Goal: Task Accomplishment & Management: Use online tool/utility

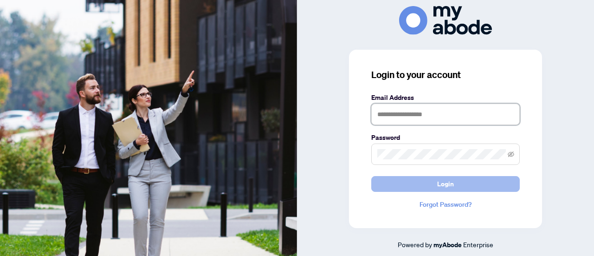
type input "**********"
click at [435, 186] on button "Login" at bounding box center [445, 184] width 149 height 16
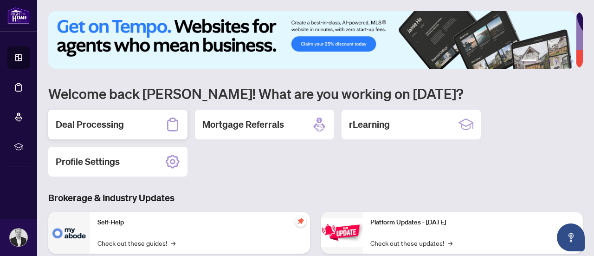
click at [98, 120] on h2 "Deal Processing" at bounding box center [90, 124] width 68 height 13
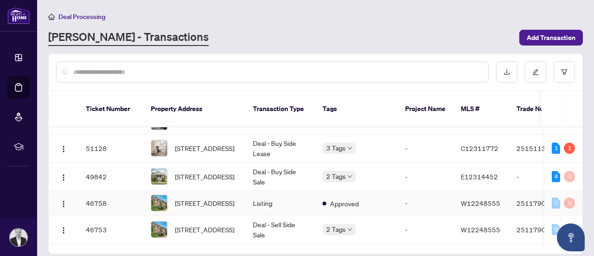
scroll to position [46, 0]
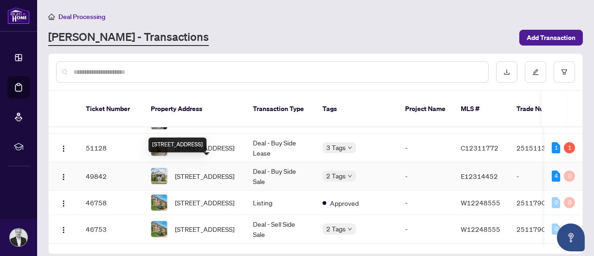
click at [207, 171] on span "[STREET_ADDRESS]" at bounding box center [204, 176] width 59 height 10
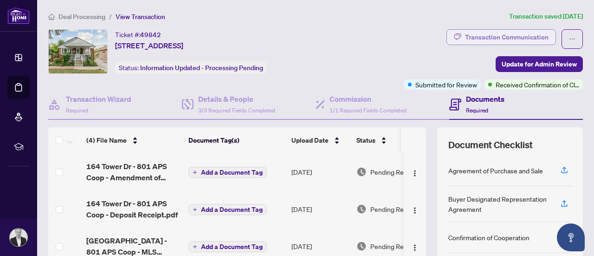
click at [515, 33] on div "Transaction Communication" at bounding box center [507, 37] width 84 height 15
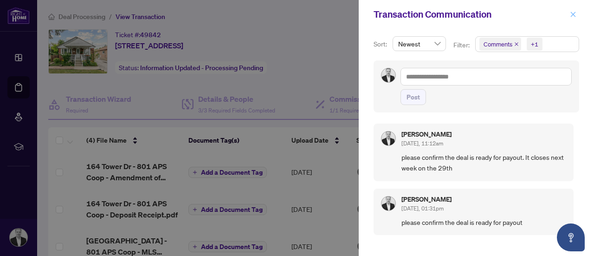
click at [575, 12] on icon "close" at bounding box center [573, 14] width 6 height 6
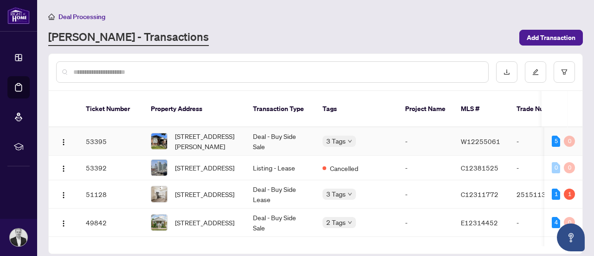
click at [217, 131] on span "[STREET_ADDRESS][PERSON_NAME]" at bounding box center [206, 141] width 63 height 20
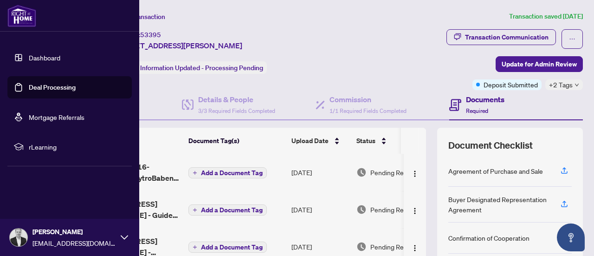
click at [50, 57] on link "Dashboard" at bounding box center [45, 57] width 32 height 8
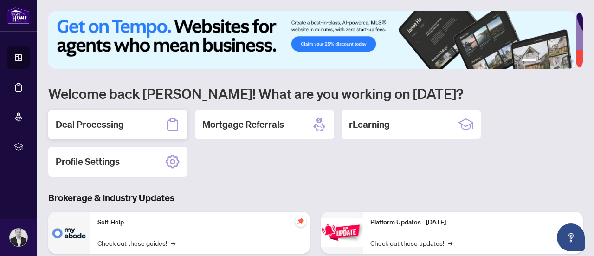
click at [117, 123] on h2 "Deal Processing" at bounding box center [90, 124] width 68 height 13
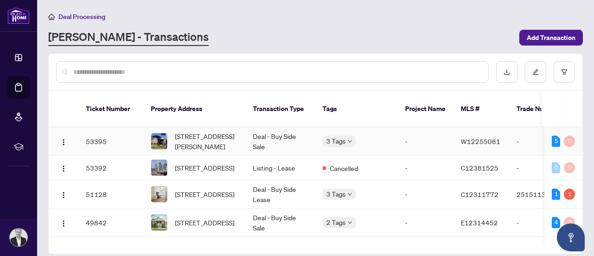
click at [242, 127] on td "[STREET_ADDRESS][PERSON_NAME]" at bounding box center [194, 141] width 102 height 28
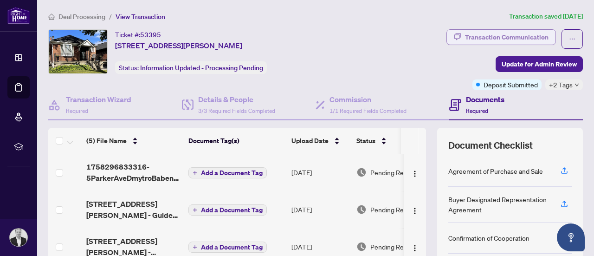
click at [507, 39] on div "Transaction Communication" at bounding box center [507, 37] width 84 height 15
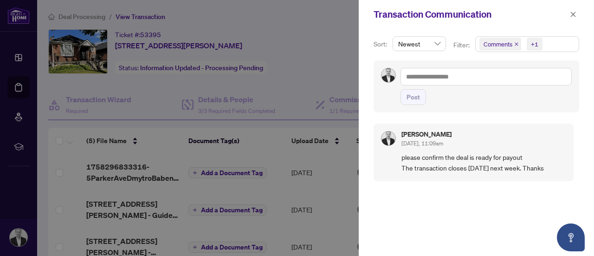
click at [380, 207] on div "[PERSON_NAME] [DATE], 11:09am please confirm the deal is ready for payout The t…" at bounding box center [477, 184] width 206 height 132
click at [573, 14] on icon "close" at bounding box center [573, 14] width 6 height 6
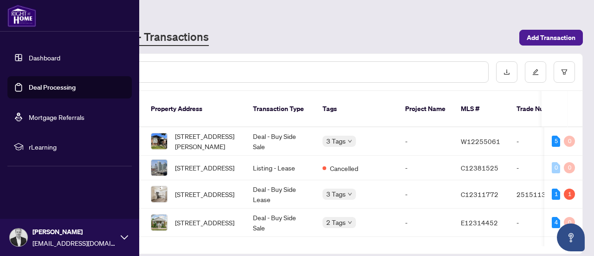
click at [44, 61] on link "Dashboard" at bounding box center [45, 57] width 32 height 8
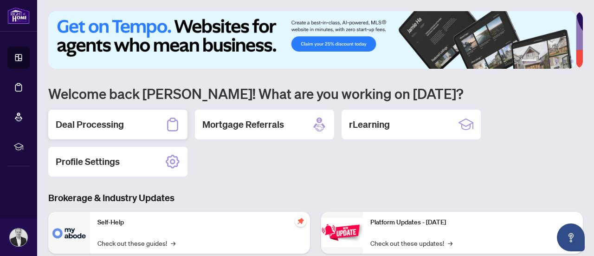
click at [115, 127] on h2 "Deal Processing" at bounding box center [90, 124] width 68 height 13
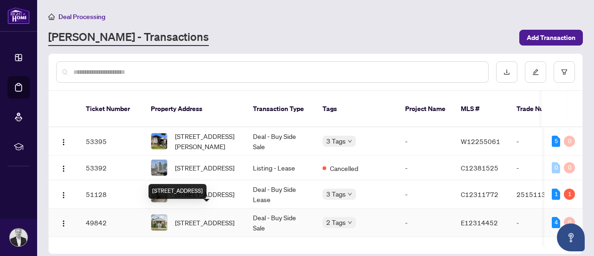
click at [197, 217] on span "[STREET_ADDRESS]" at bounding box center [204, 222] width 59 height 10
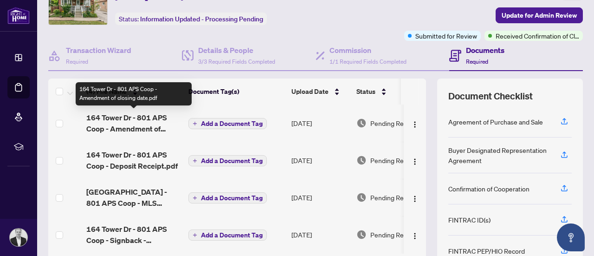
scroll to position [48, 0]
